Goal: Task Accomplishment & Management: Use online tool/utility

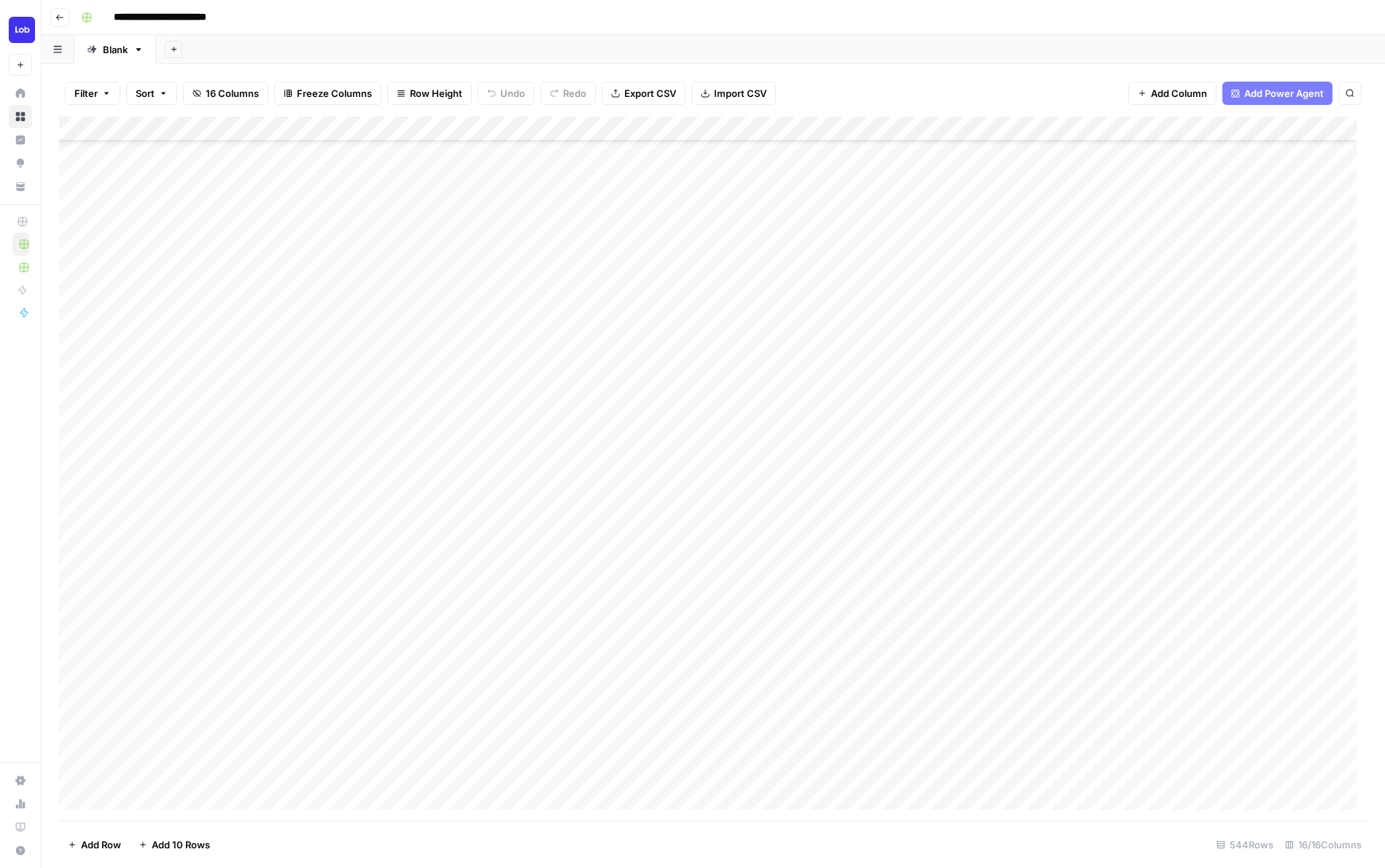
scroll to position [339, 0]
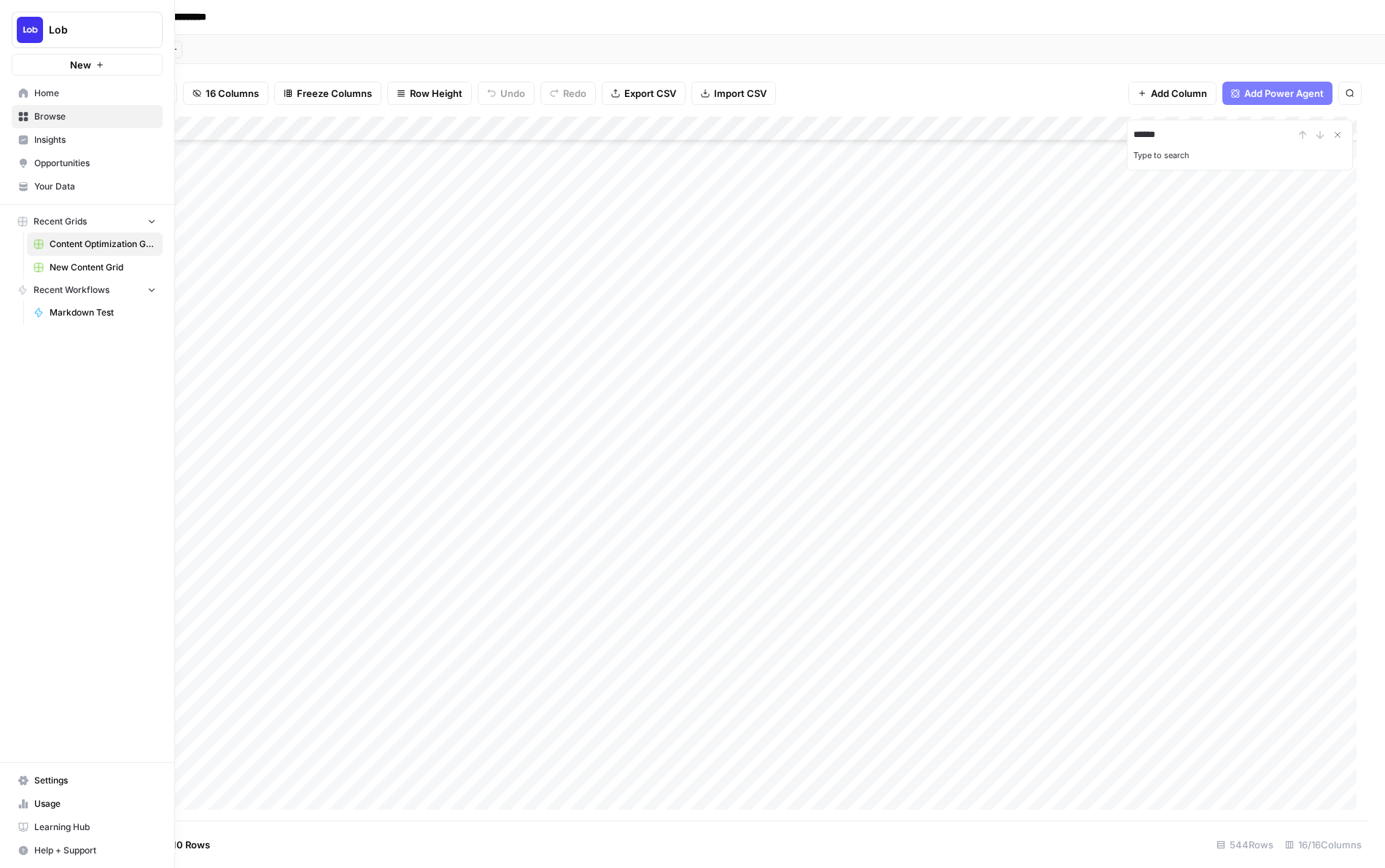
type input "*******"
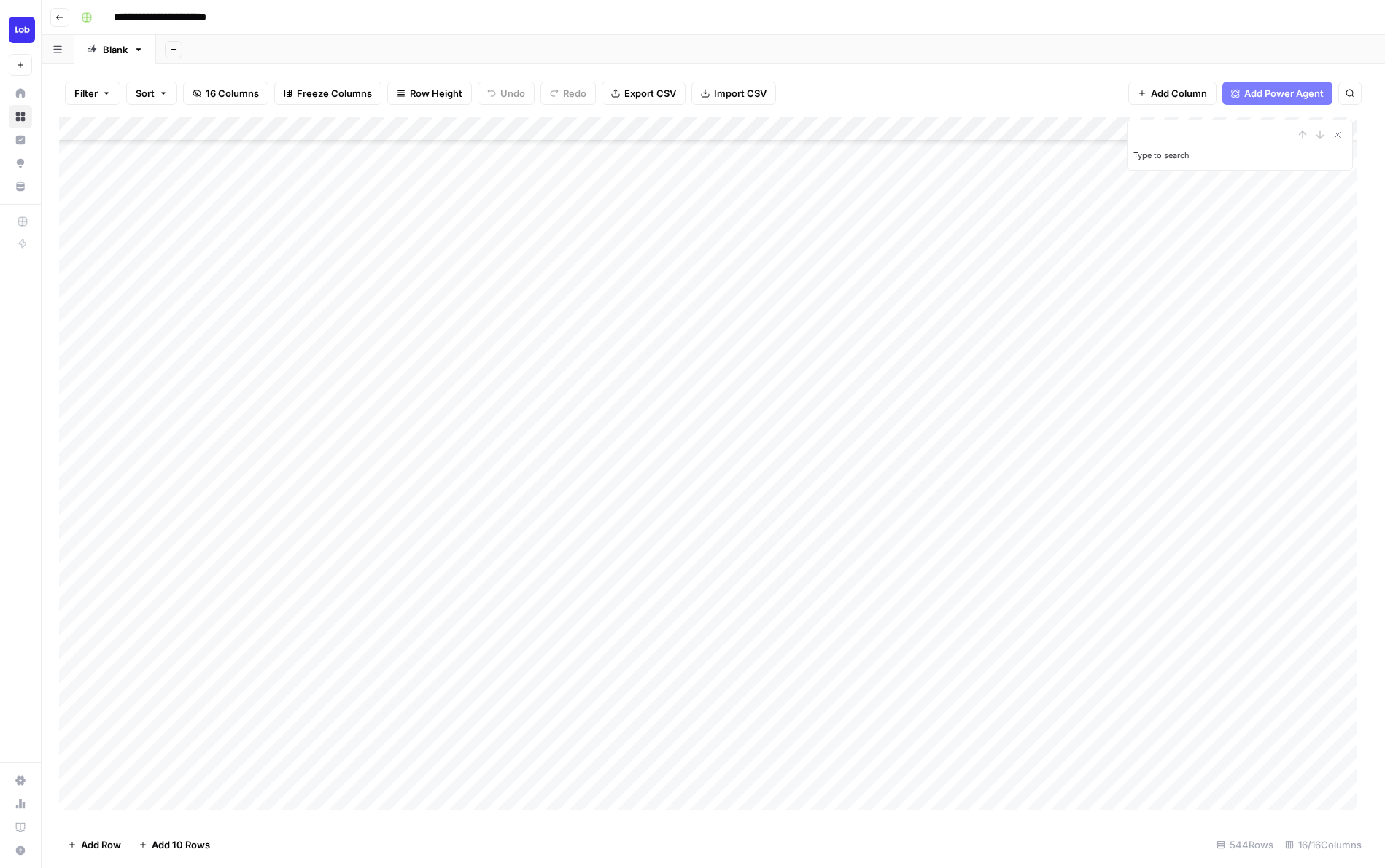
click at [429, 71] on div "Filter Sort 16 Columns Freeze Columns Row Height Undo Redo Export CSV Import CS…" at bounding box center [712, 93] width 1308 height 46
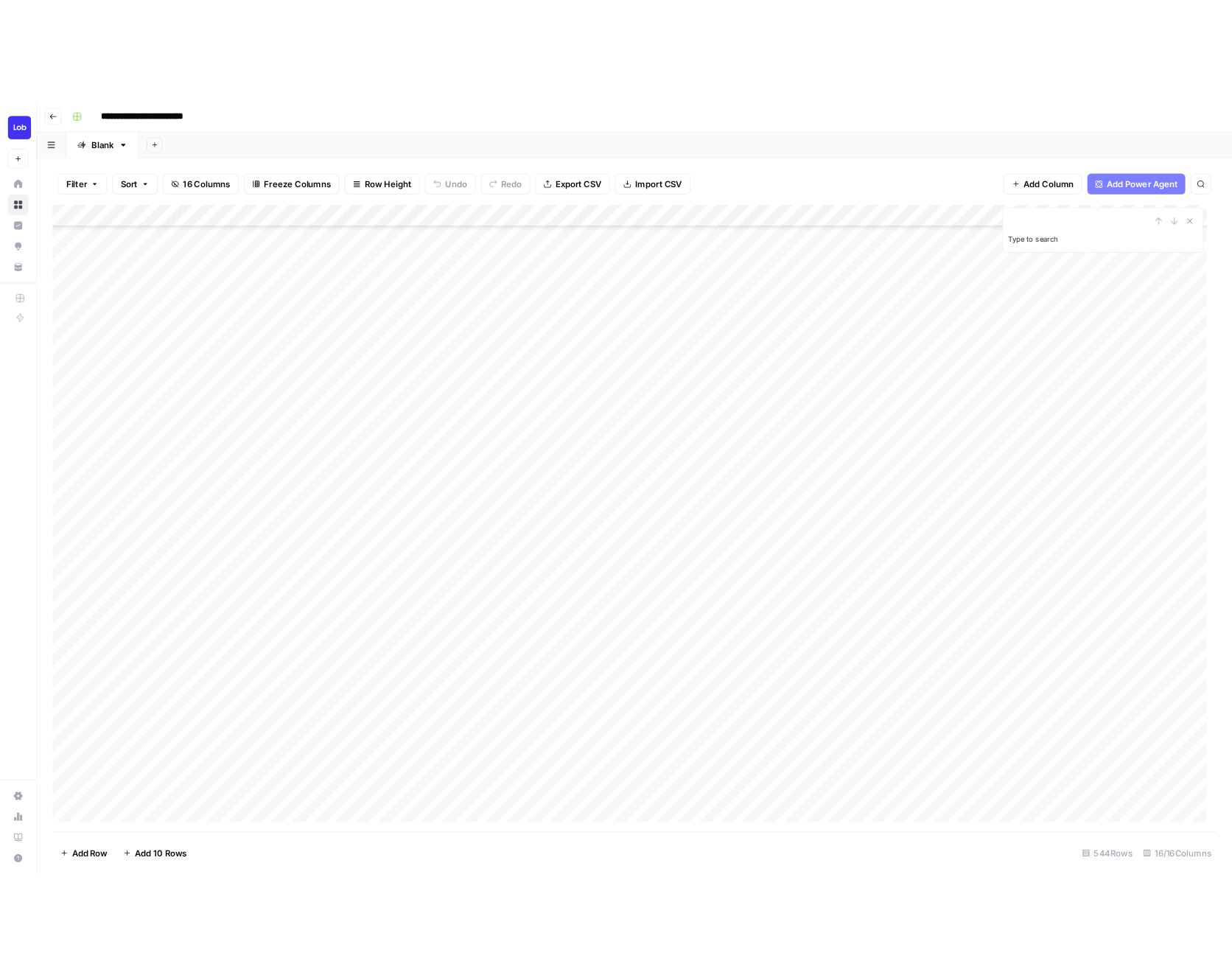
scroll to position [153, 0]
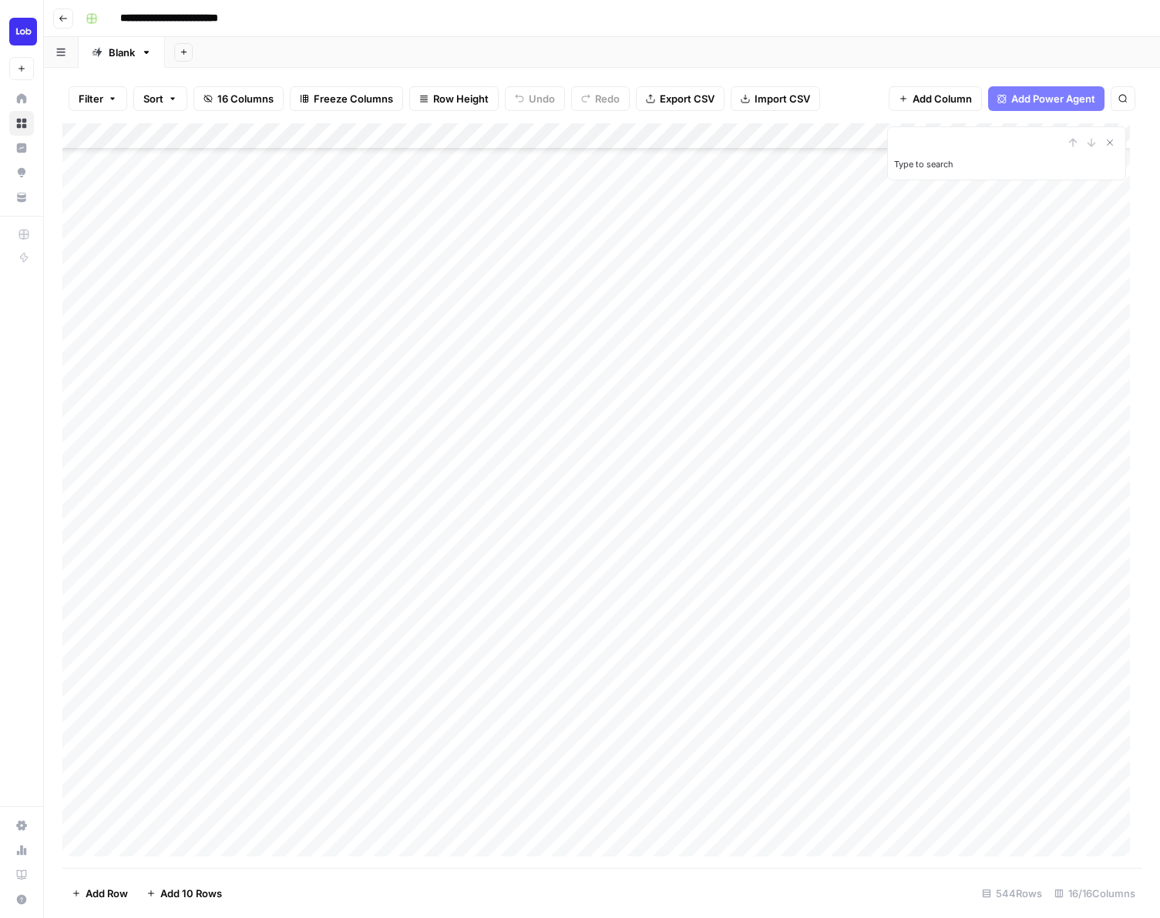
click at [733, 20] on div "**********" at bounding box center [611, 18] width 1065 height 25
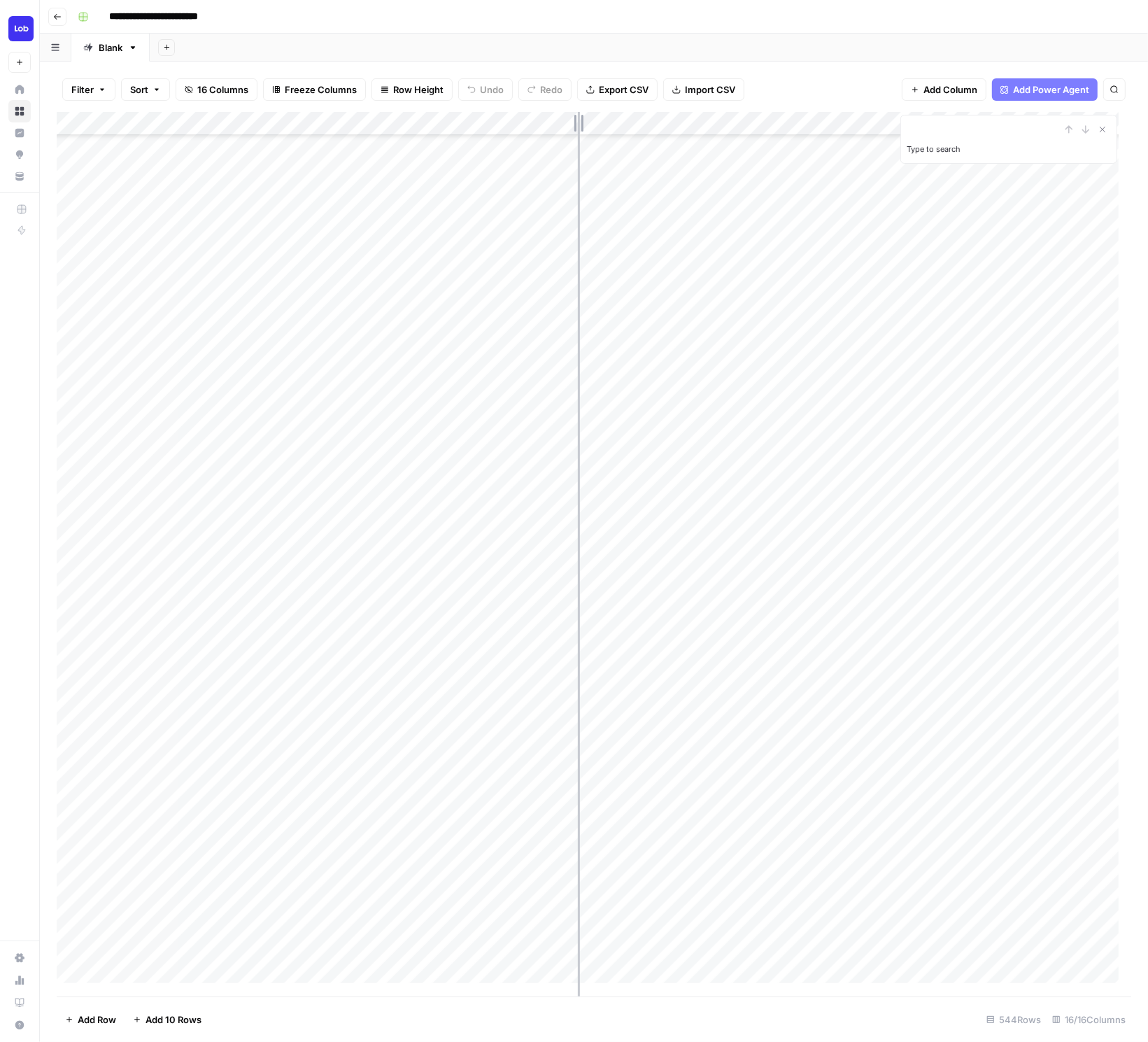
drag, startPoint x: 699, startPoint y: 120, endPoint x: 578, endPoint y: 118, distance: 121.0
click at [578, 118] on div "Add Column" at bounding box center [594, 554] width 1074 height 884
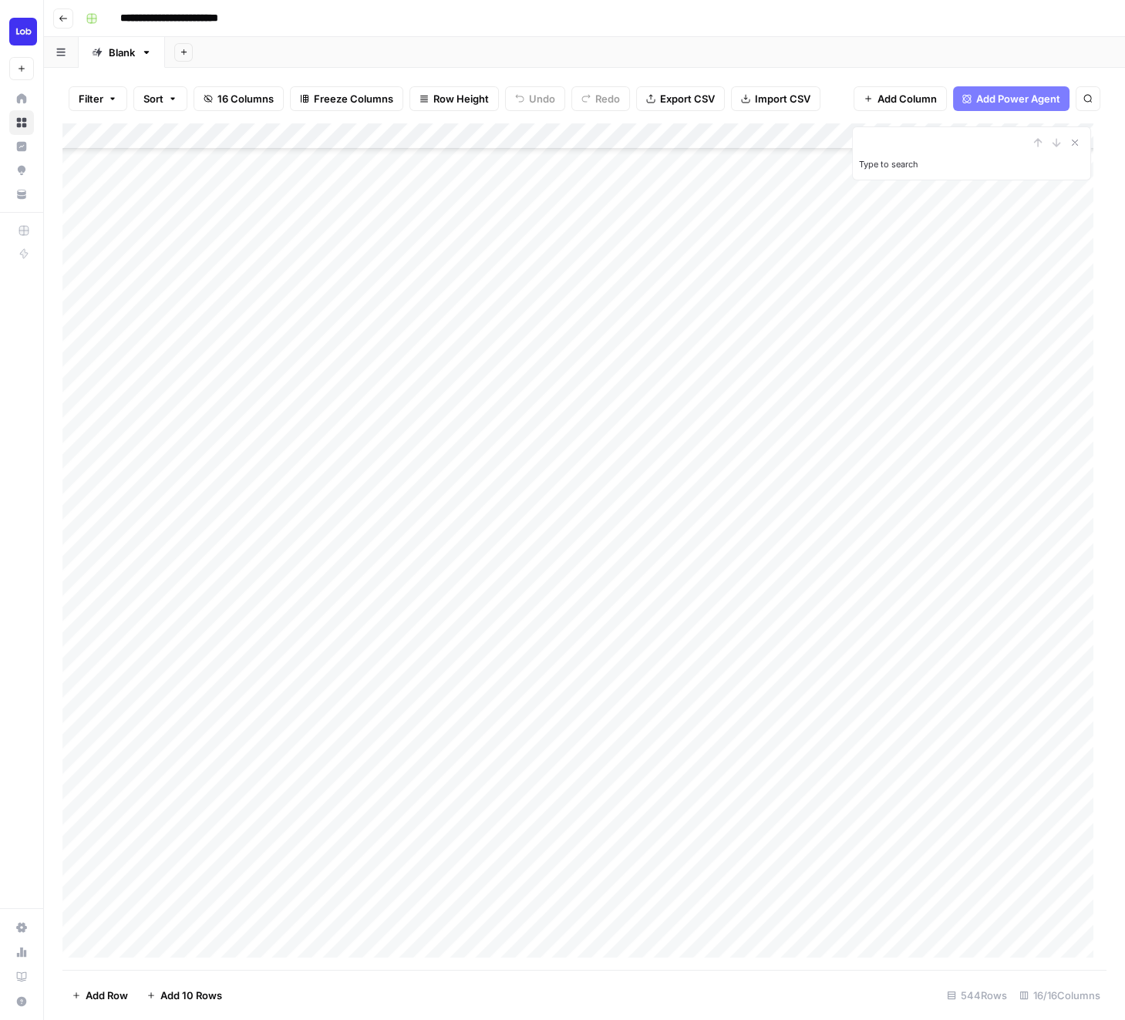
click at [587, 159] on div "Add Column" at bounding box center [584, 546] width 1044 height 847
click at [190, 183] on div "Add Column" at bounding box center [584, 546] width 1044 height 847
click at [206, 161] on button "button" at bounding box center [376, 158] width 521 height 27
click at [594, 192] on div "Add Column" at bounding box center [584, 546] width 1044 height 847
click at [570, 156] on div "Add Column" at bounding box center [584, 546] width 1044 height 847
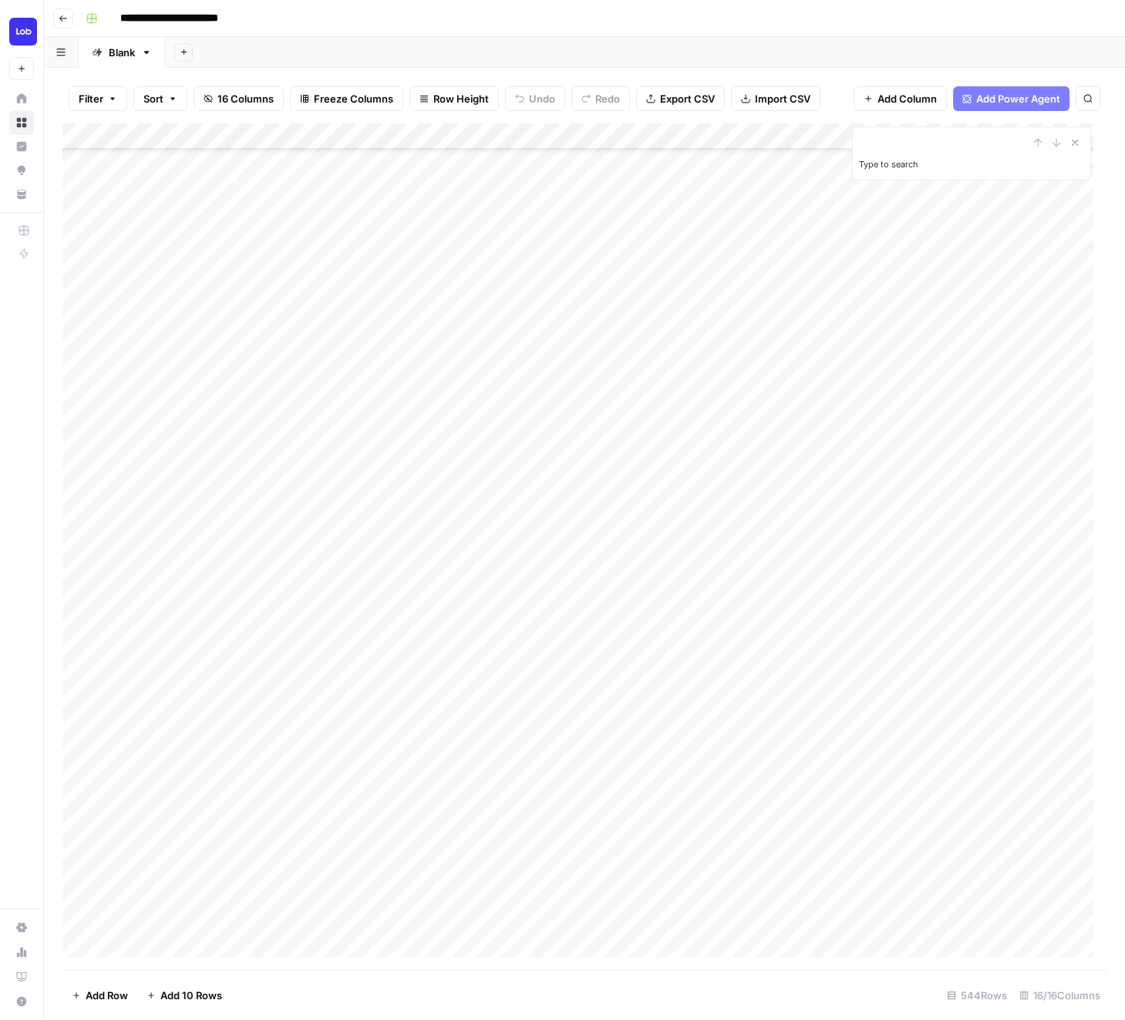
click at [543, 207] on div "Add Column" at bounding box center [584, 546] width 1044 height 847
click at [520, 238] on div "Add Column" at bounding box center [584, 546] width 1044 height 847
click at [508, 266] on div "Add Column" at bounding box center [584, 546] width 1044 height 847
click at [525, 158] on div "Add Column" at bounding box center [584, 546] width 1044 height 847
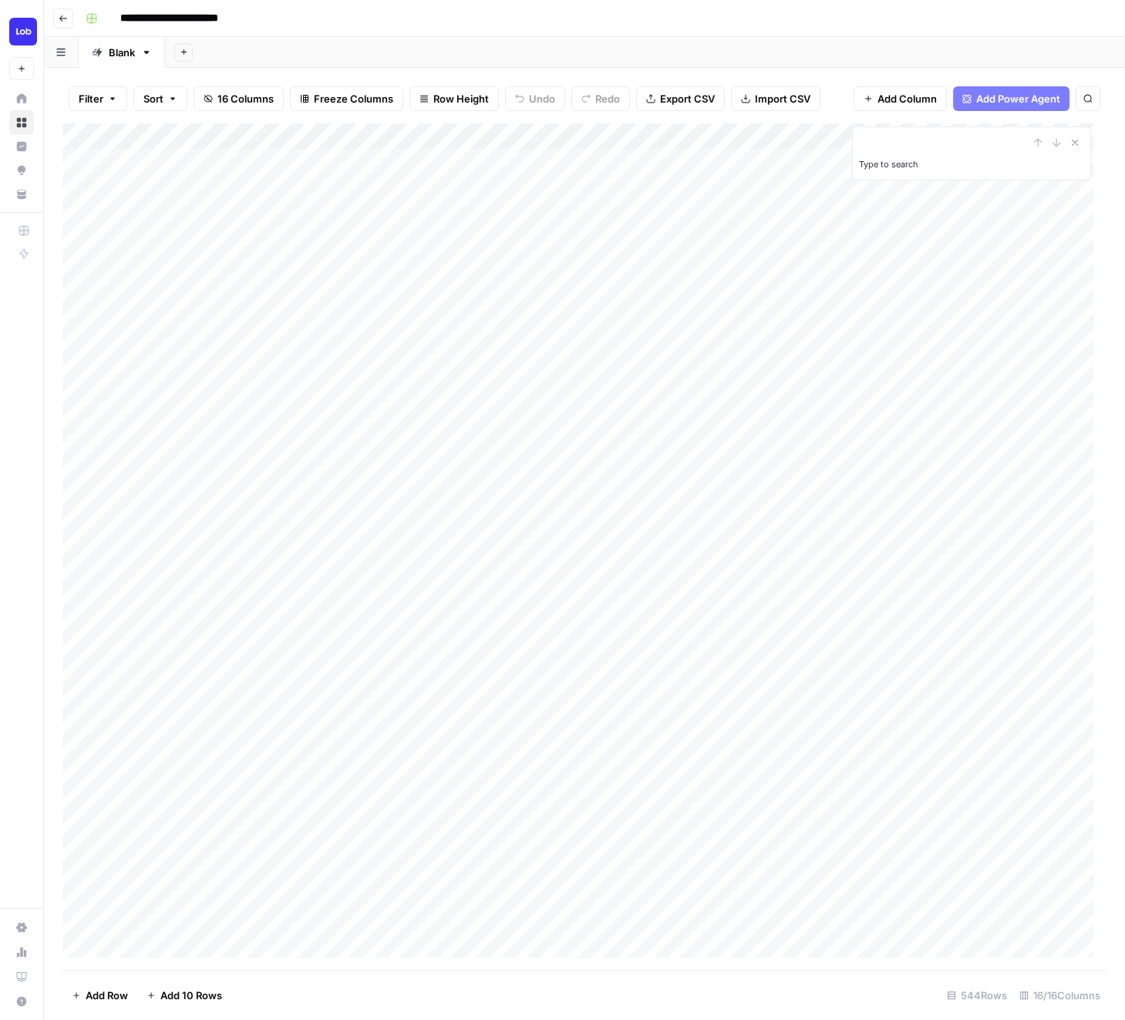
click at [585, 159] on div "Add Column" at bounding box center [584, 546] width 1044 height 847
click at [546, 503] on div "Add Column" at bounding box center [584, 546] width 1044 height 847
